Goal: Navigation & Orientation: Find specific page/section

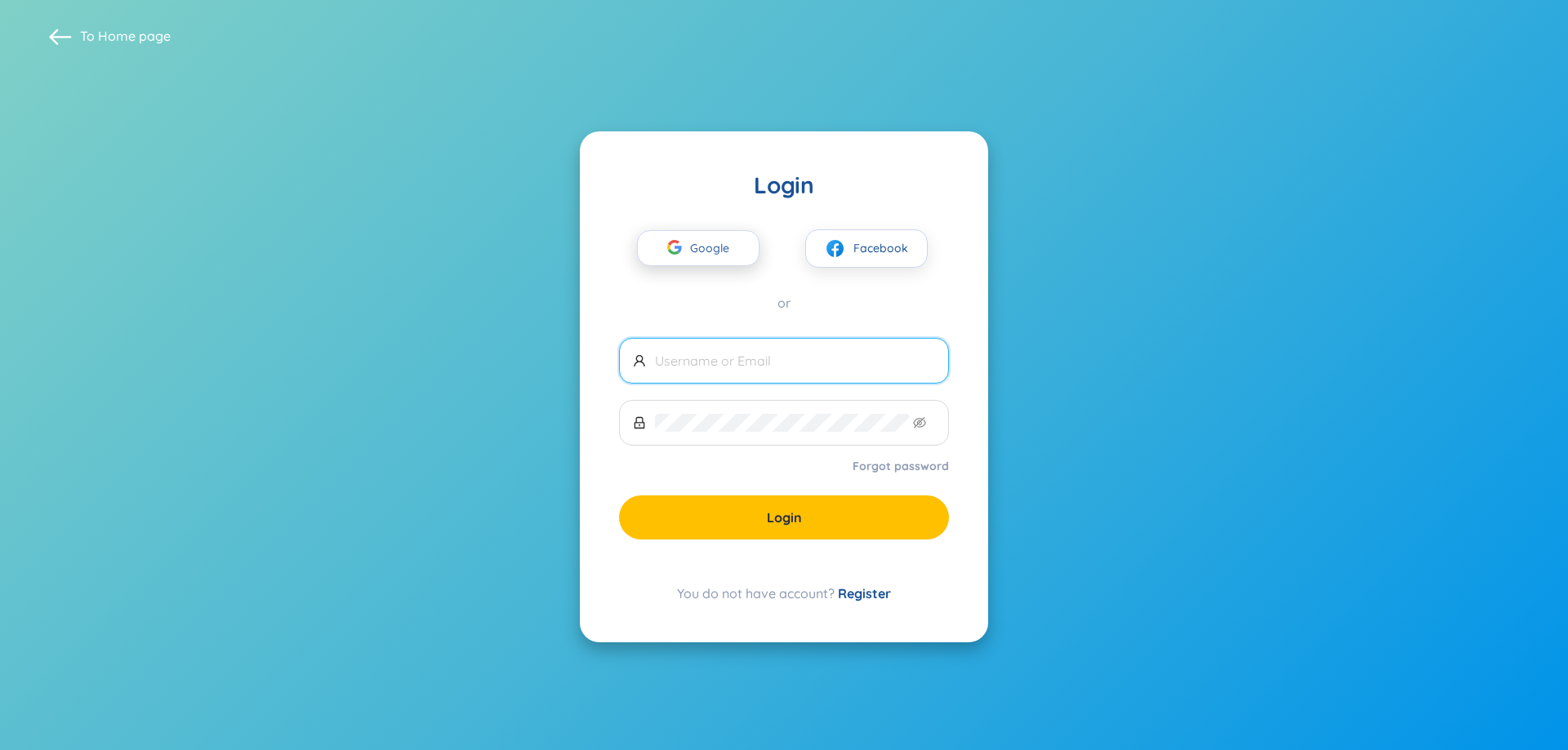
click at [723, 247] on span "Google" at bounding box center [713, 248] width 47 height 34
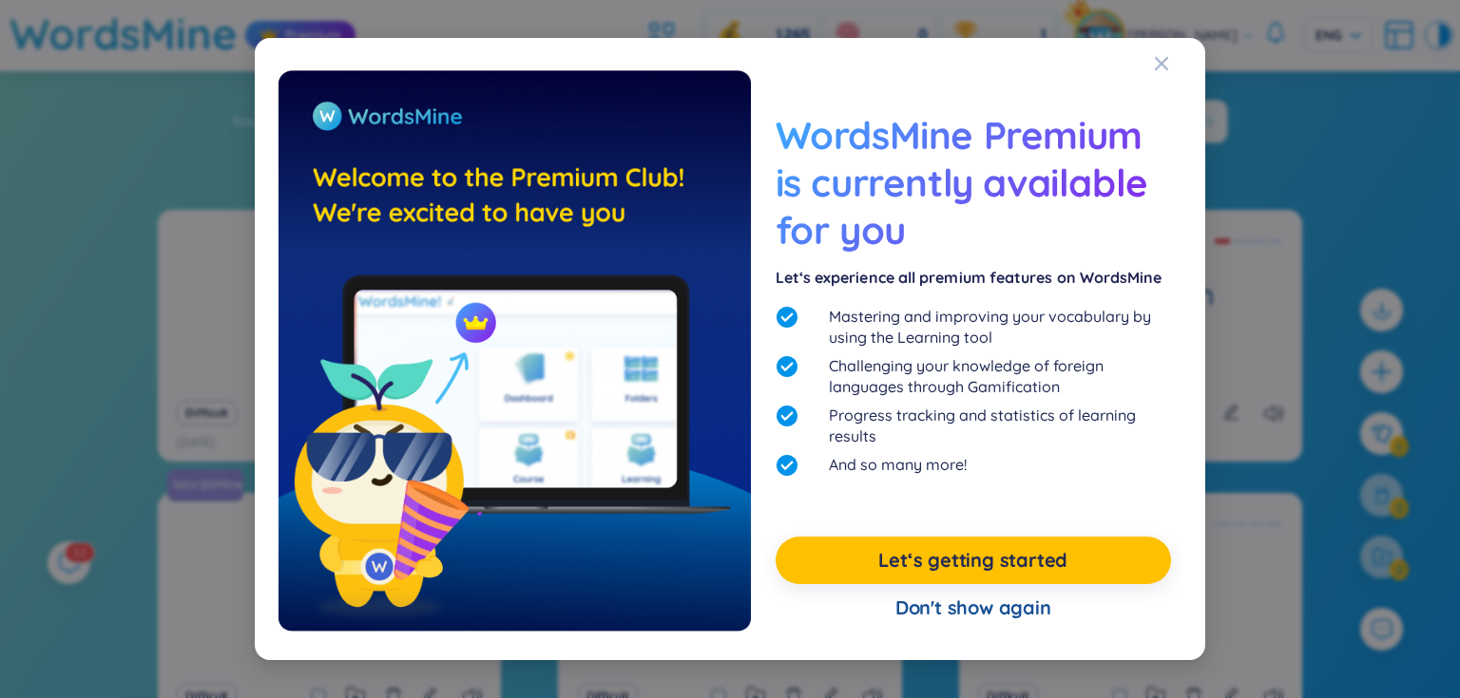
click at [941, 612] on div "Don't show again" at bounding box center [972, 608] width 395 height 48
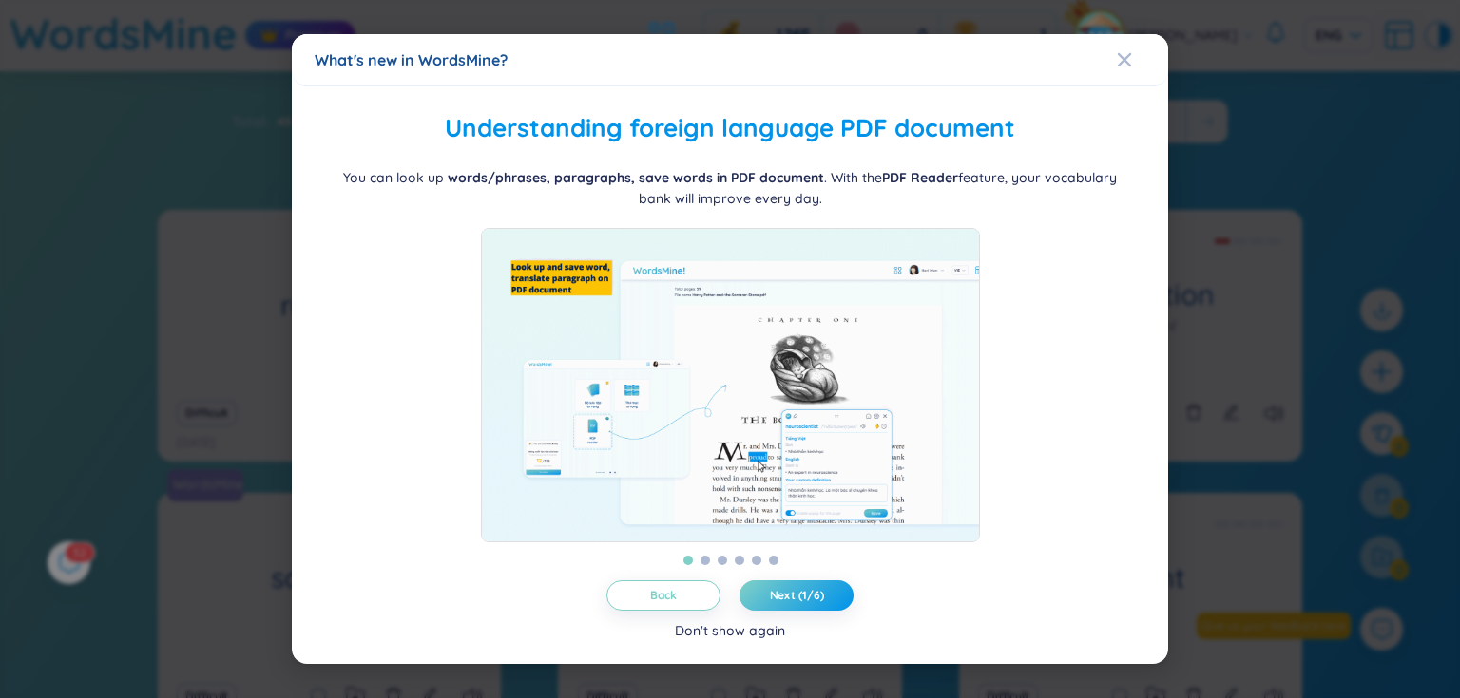
click at [727, 641] on div "Don't show again" at bounding box center [730, 631] width 110 height 21
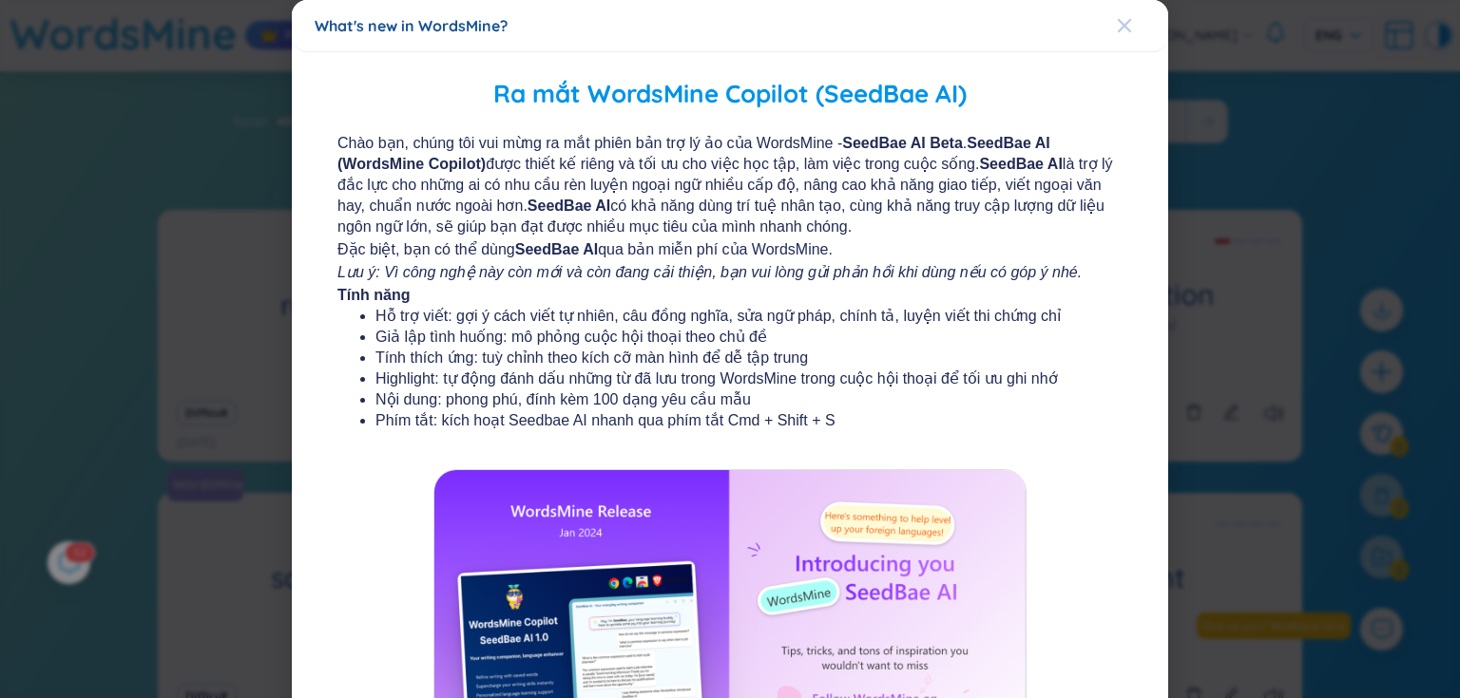
click at [1118, 23] on icon "Close" at bounding box center [1124, 25] width 13 height 13
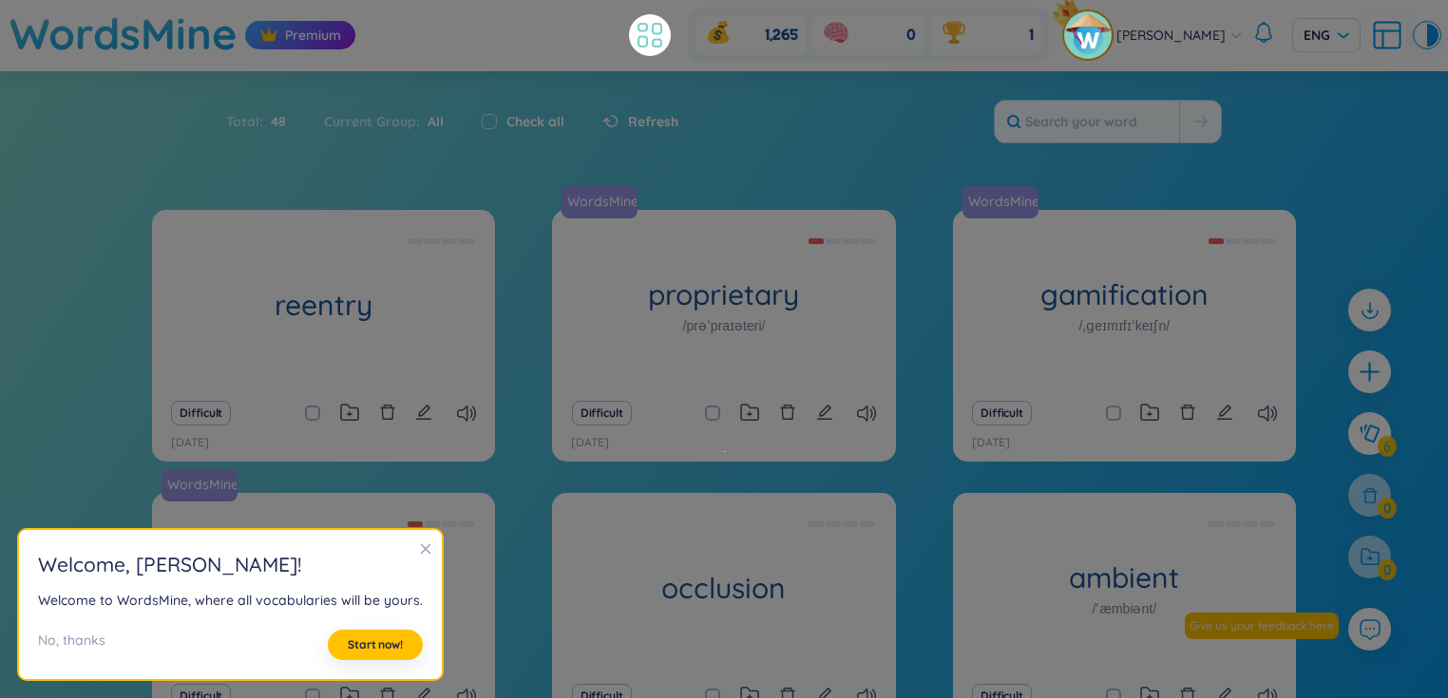
click at [661, 28] on icon at bounding box center [657, 29] width 9 height 10
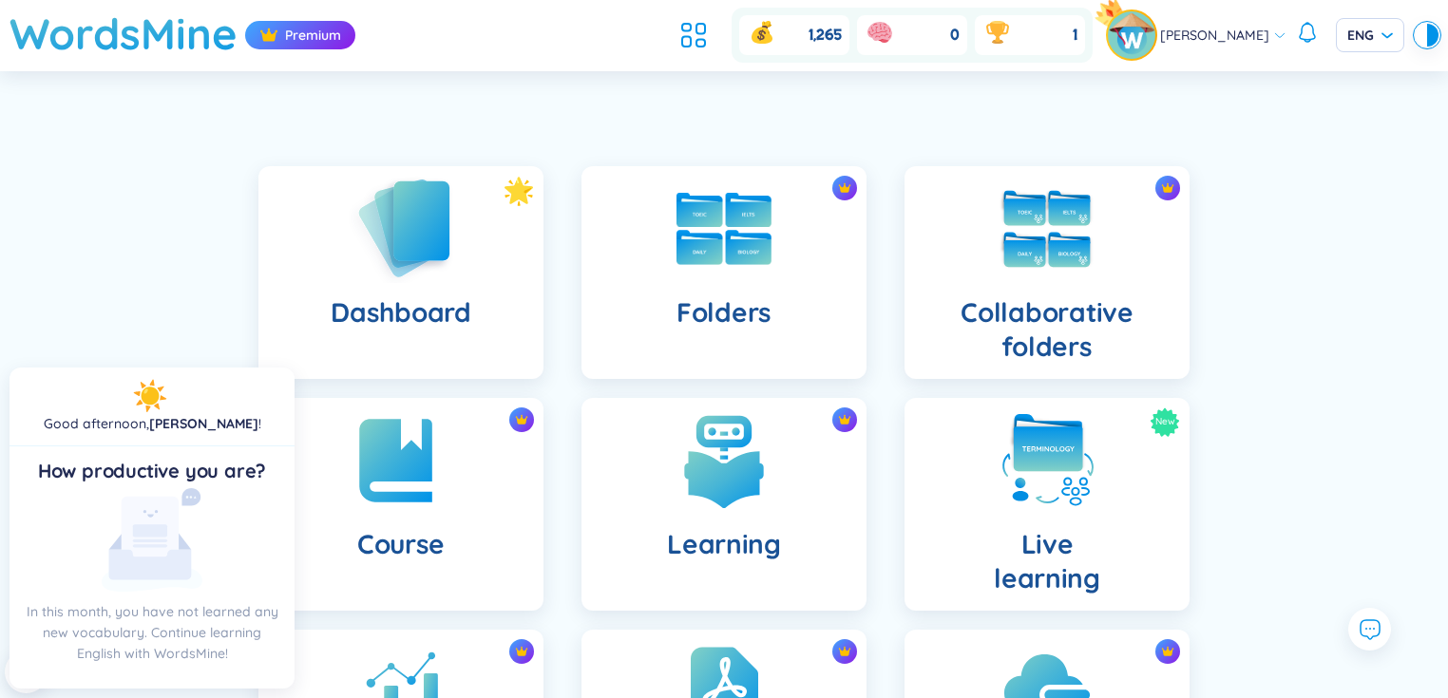
click at [455, 245] on div "Dashboard" at bounding box center [400, 272] width 285 height 213
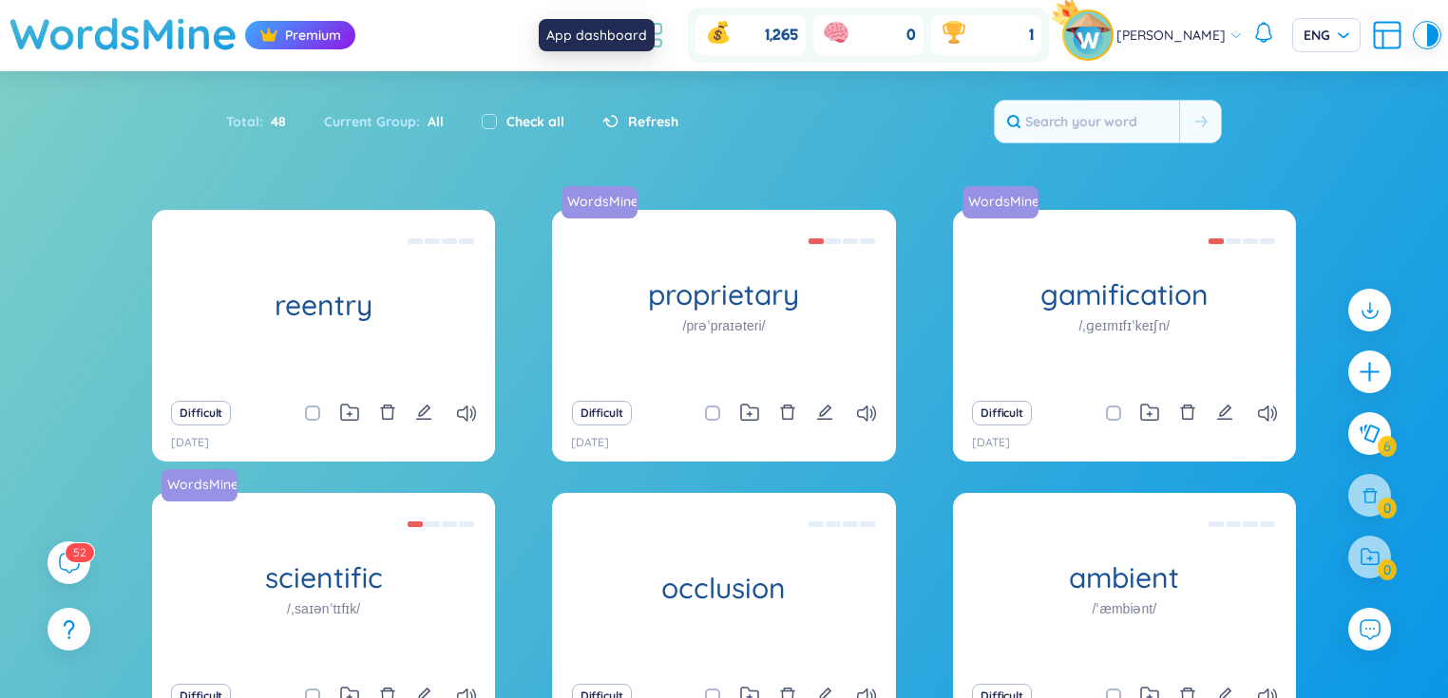
click at [661, 40] on icon at bounding box center [657, 44] width 9 height 8
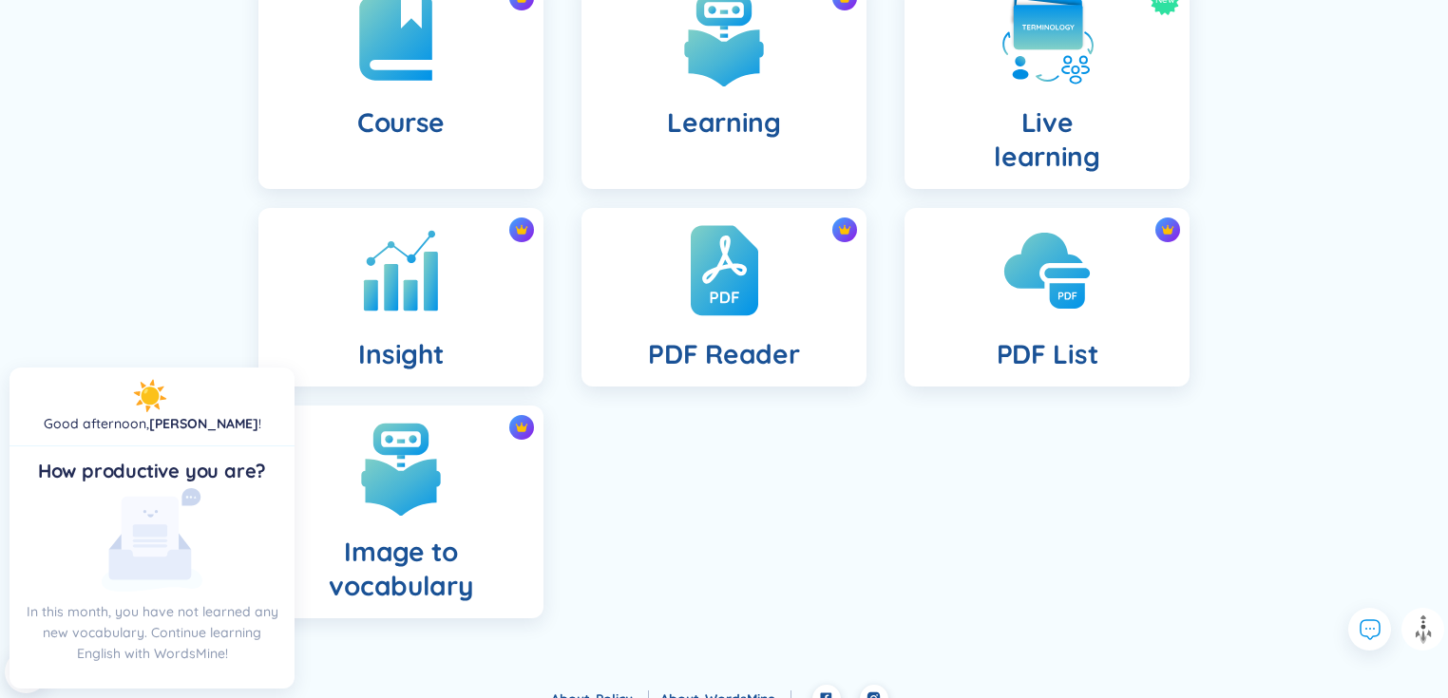
scroll to position [446, 0]
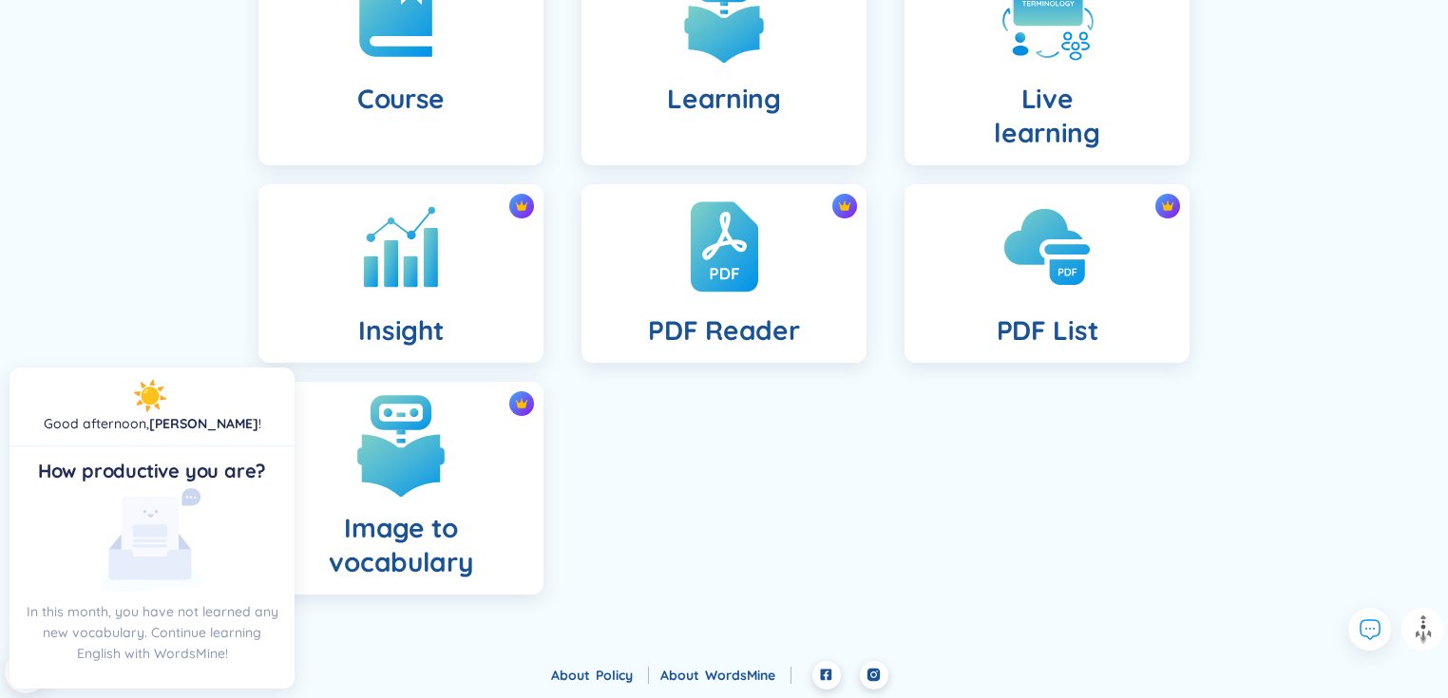
click at [442, 478] on img at bounding box center [401, 444] width 105 height 105
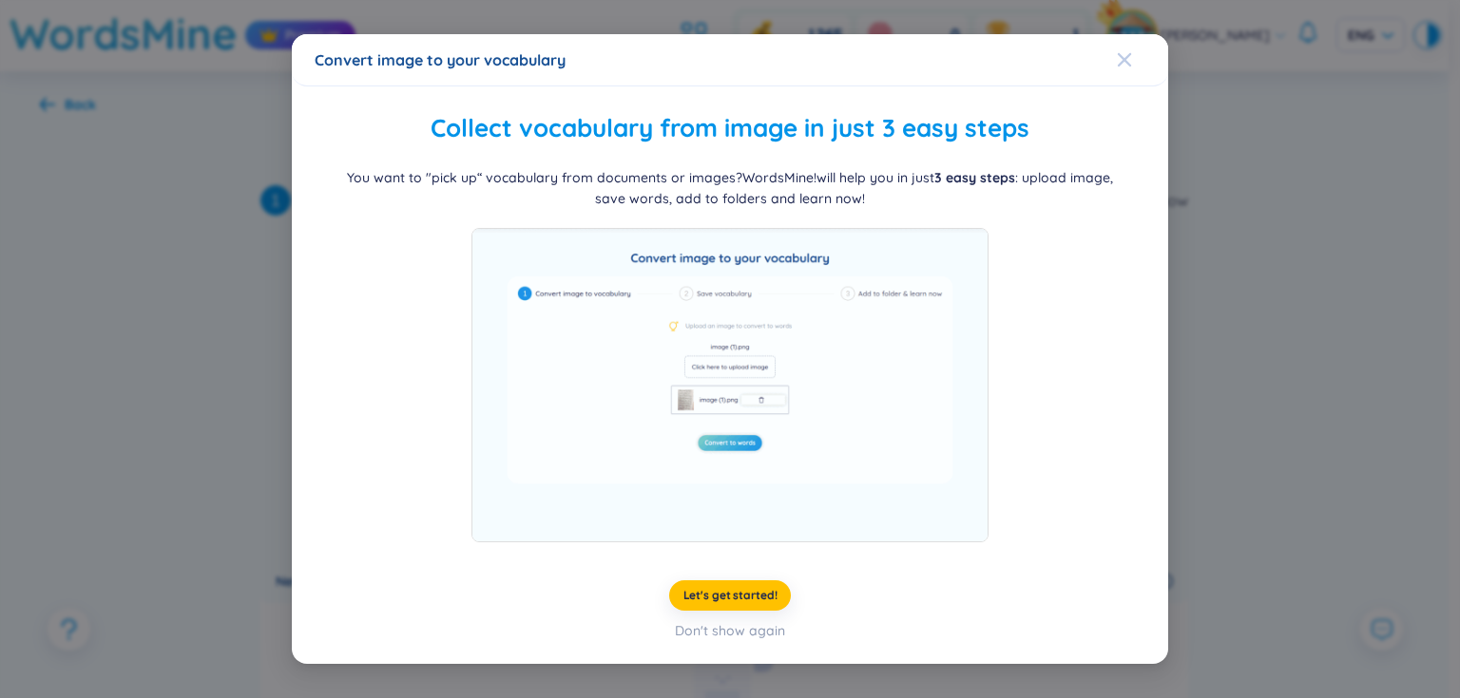
click at [1122, 52] on icon "Close" at bounding box center [1124, 59] width 15 height 15
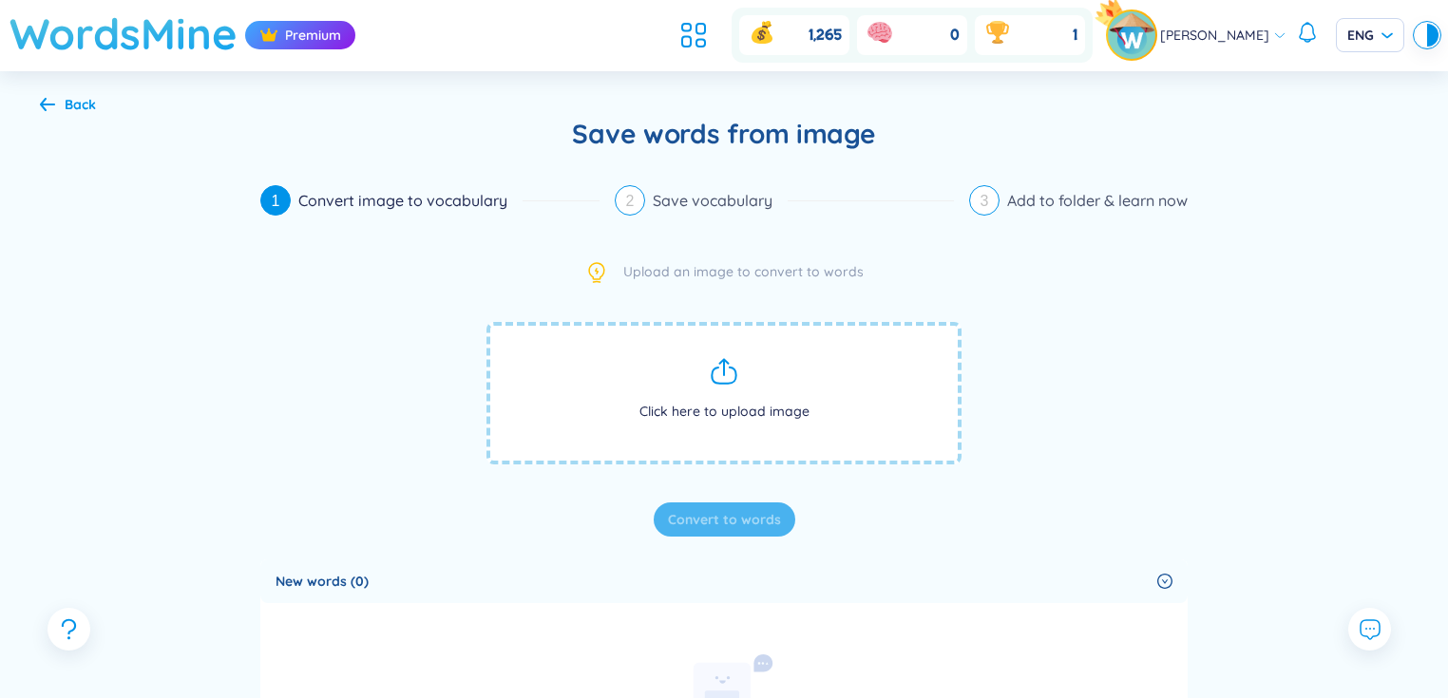
scroll to position [1, 0]
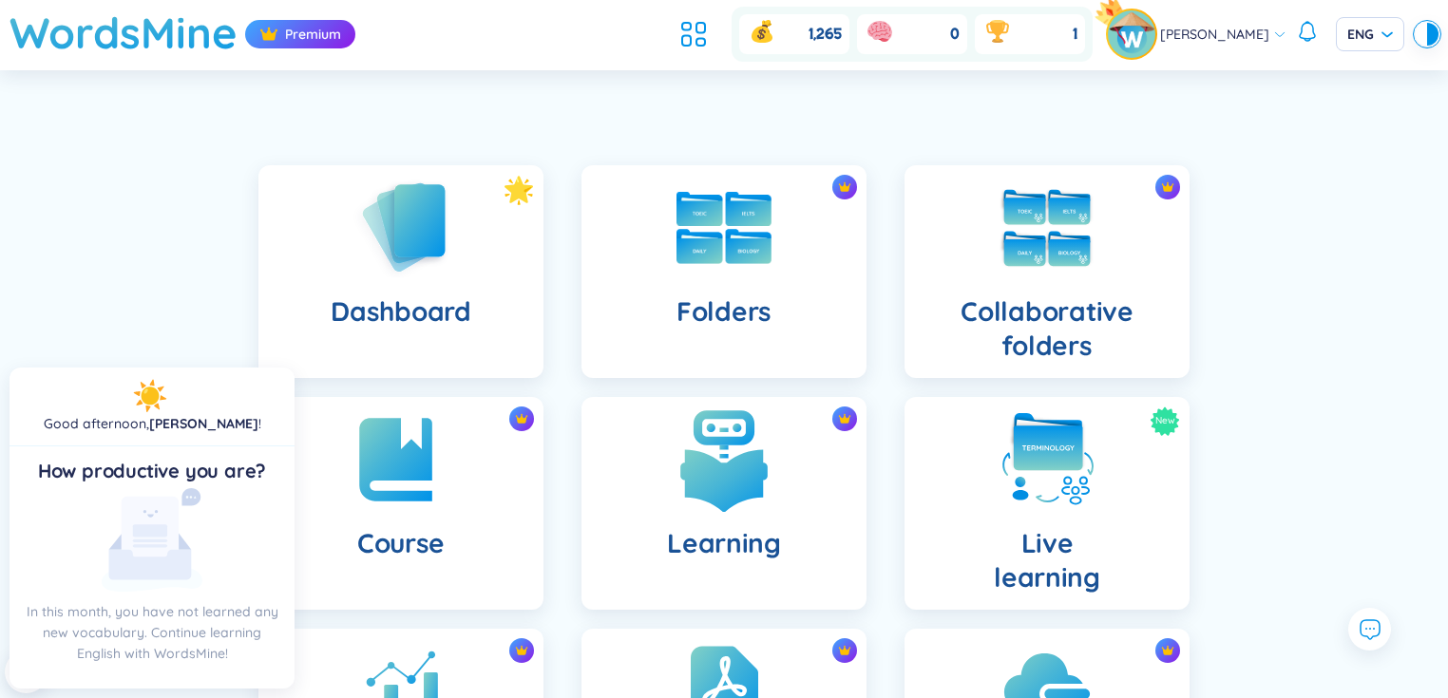
click at [717, 457] on img at bounding box center [724, 460] width 105 height 105
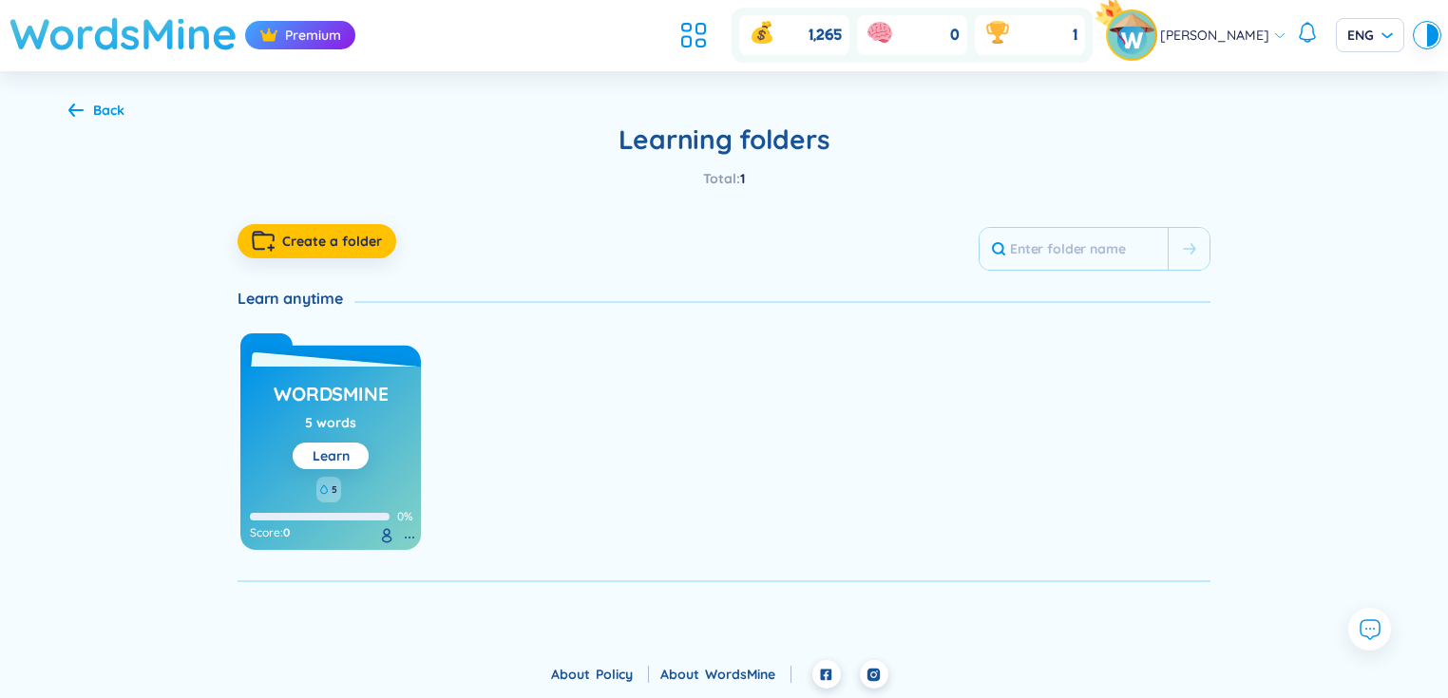
scroll to position [1, 0]
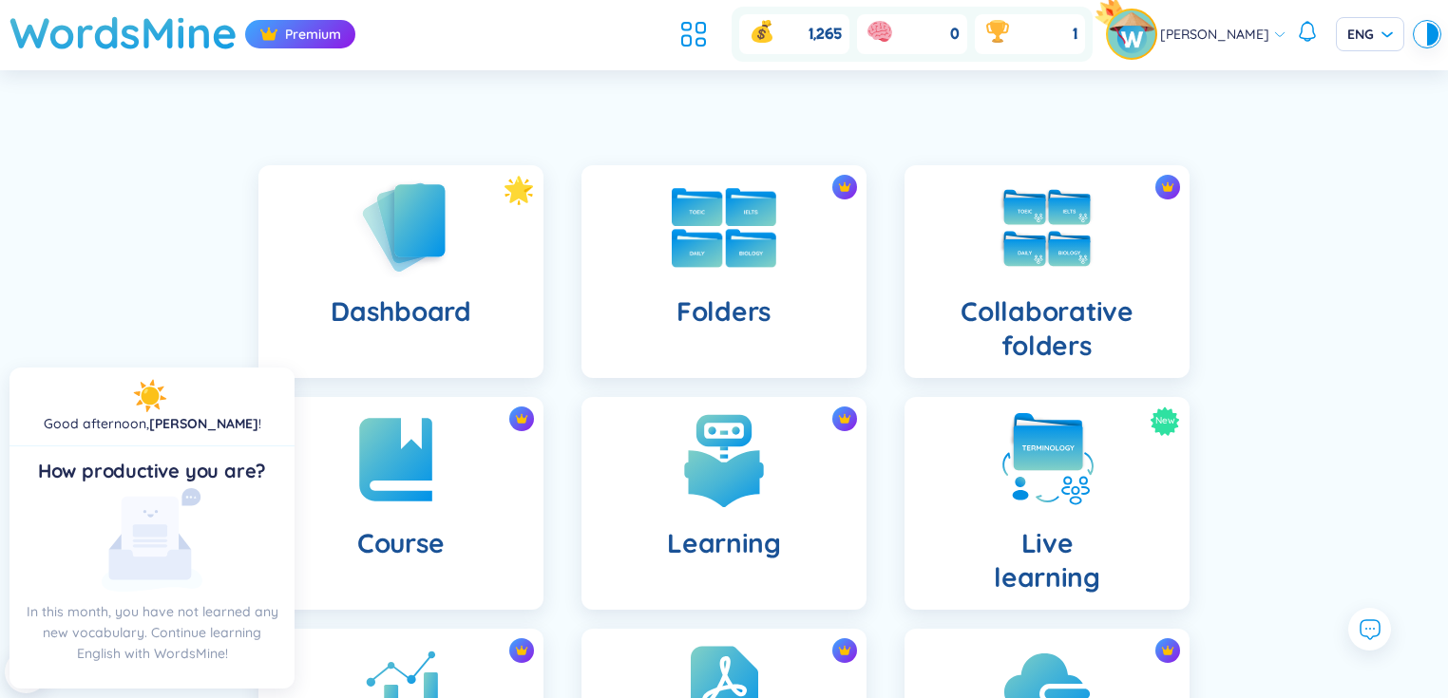
click at [741, 247] on img at bounding box center [724, 228] width 105 height 80
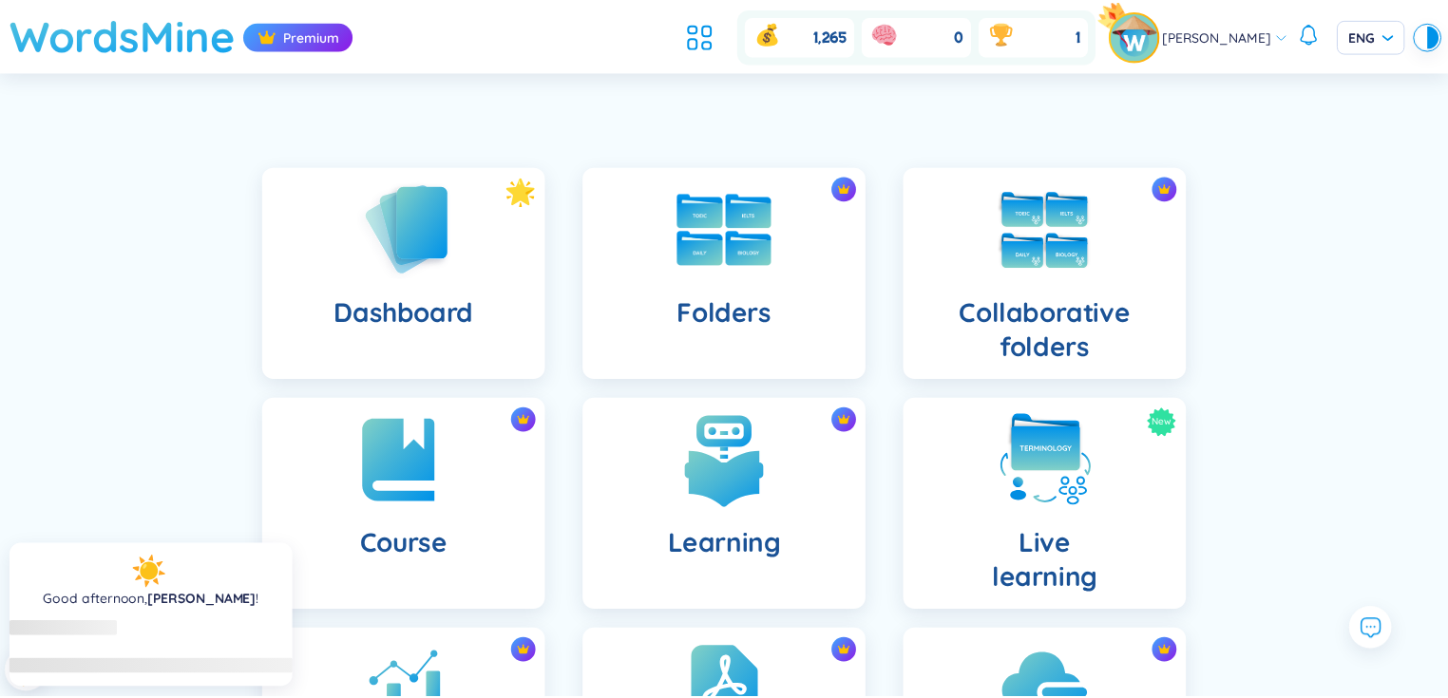
scroll to position [1, 0]
